Goal: Task Accomplishment & Management: Use online tool/utility

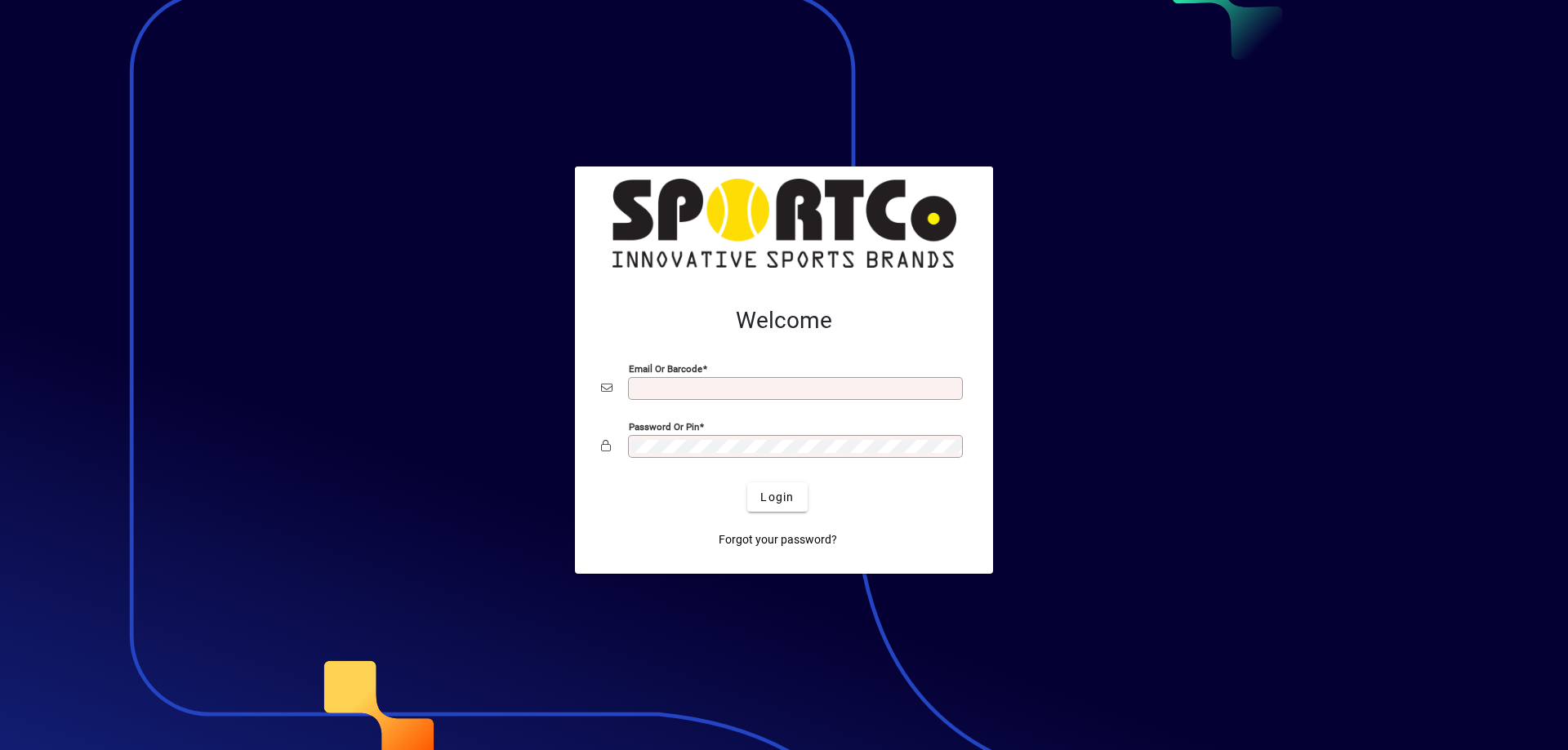
type input "**********"
click at [778, 476] on div at bounding box center [783, 471] width 366 height 18
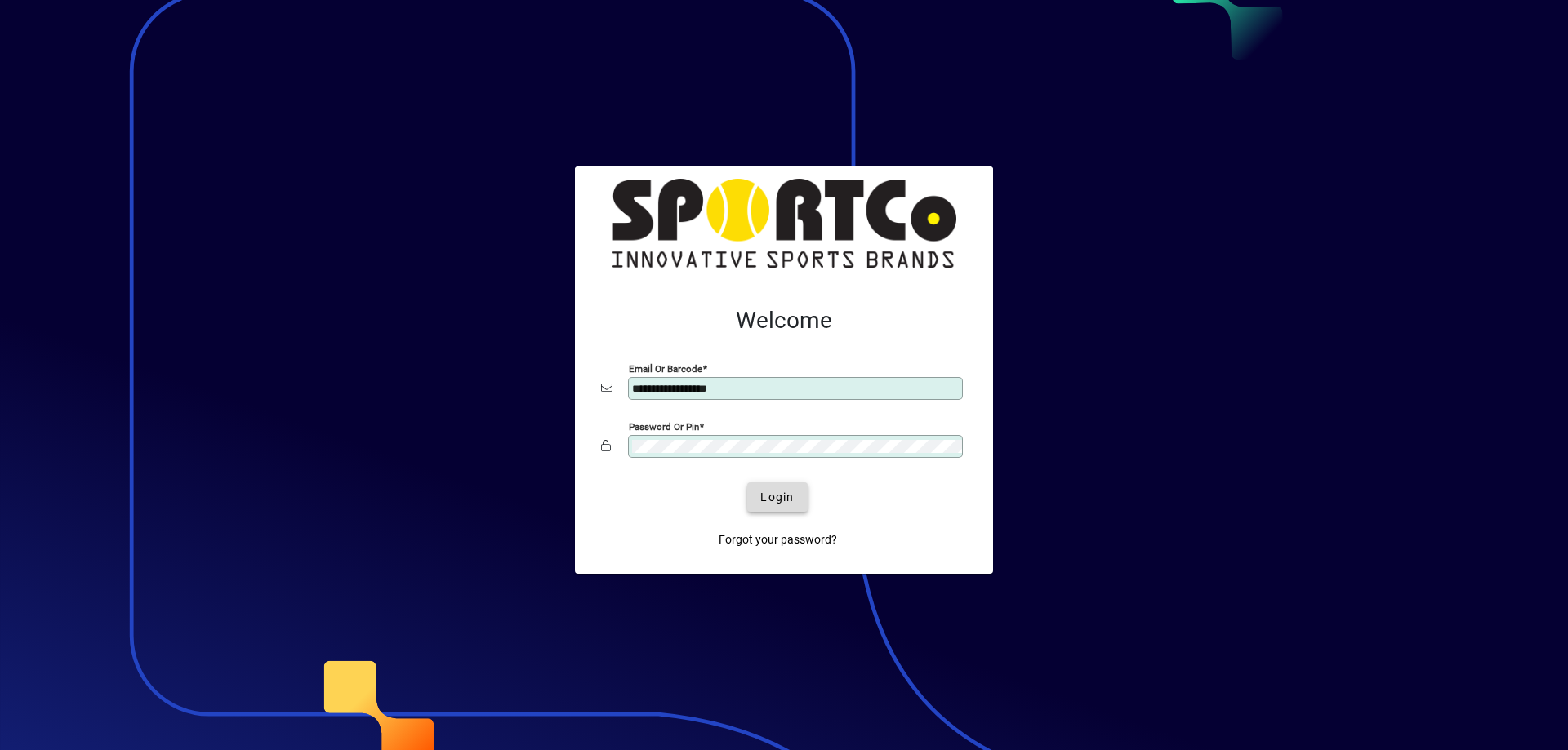
click at [775, 495] on span "Login" at bounding box center [777, 497] width 34 height 17
